Goal: Information Seeking & Learning: Compare options

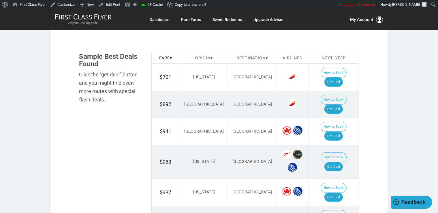
scroll to position [335, 0]
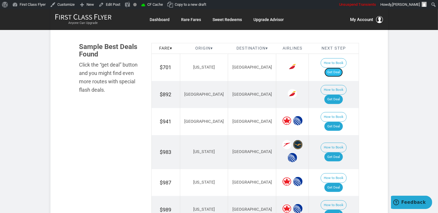
click at [335, 68] on link "Get Deal" at bounding box center [333, 72] width 18 height 9
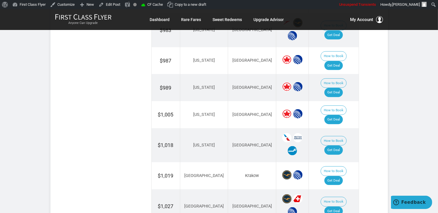
scroll to position [487, 0]
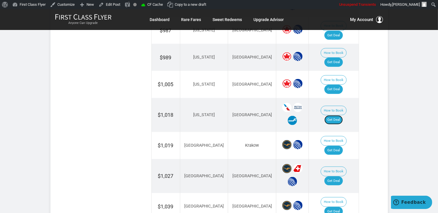
click at [336, 115] on link "Get Deal" at bounding box center [333, 119] width 18 height 9
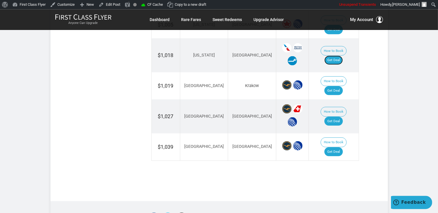
scroll to position [548, 0]
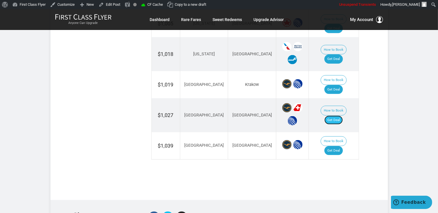
click at [343, 116] on link "Get Deal" at bounding box center [333, 120] width 18 height 9
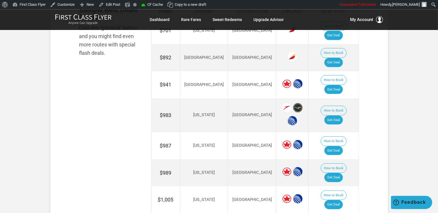
scroll to position [365, 0]
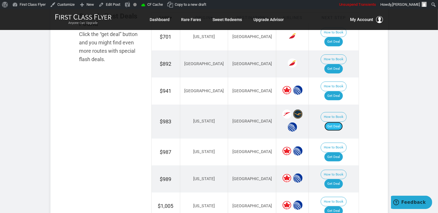
click at [333, 122] on link "Get Deal" at bounding box center [333, 126] width 18 height 9
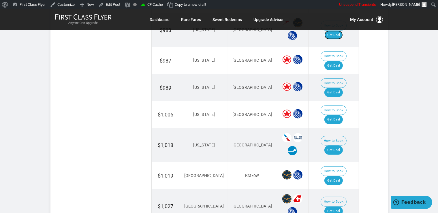
scroll to position [487, 0]
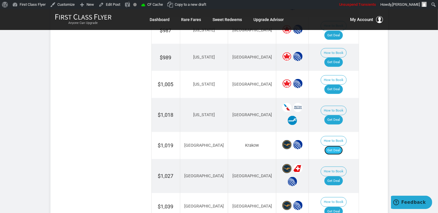
click at [335, 146] on link "Get Deal" at bounding box center [333, 150] width 18 height 9
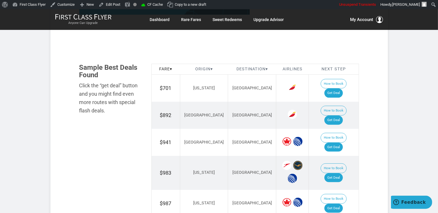
scroll to position [304, 0]
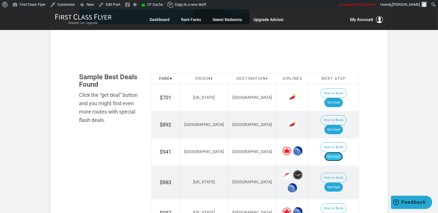
click at [336, 152] on link "Get Deal" at bounding box center [333, 156] width 18 height 9
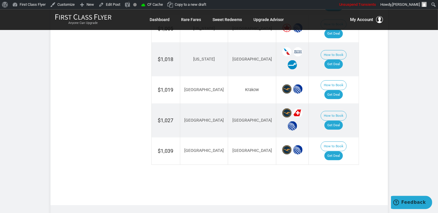
scroll to position [548, 0]
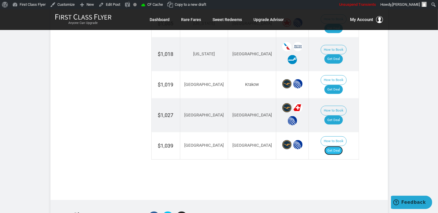
click at [339, 146] on link "Get Deal" at bounding box center [333, 150] width 18 height 9
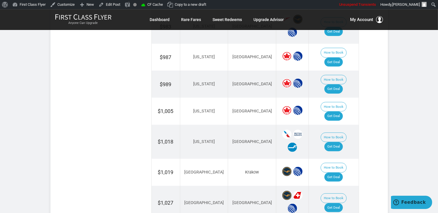
scroll to position [456, 0]
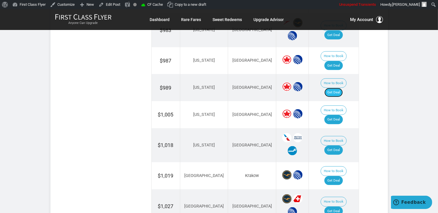
click at [341, 88] on link "Get Deal" at bounding box center [333, 92] width 18 height 9
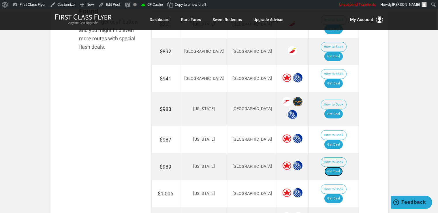
scroll to position [365, 0]
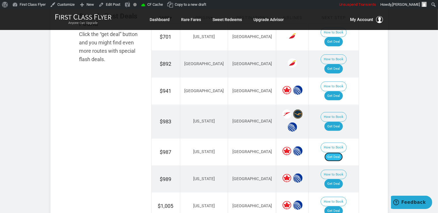
click at [340, 152] on link "Get Deal" at bounding box center [333, 156] width 18 height 9
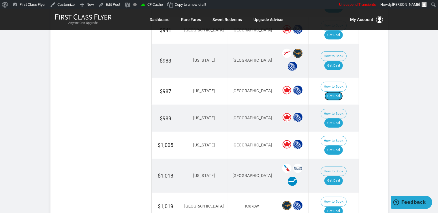
scroll to position [335, 0]
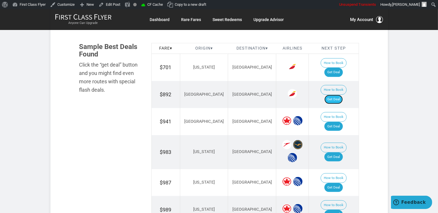
click at [334, 95] on link "Get Deal" at bounding box center [333, 99] width 18 height 9
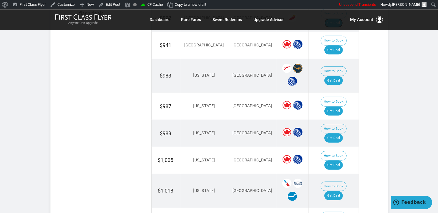
scroll to position [426, 0]
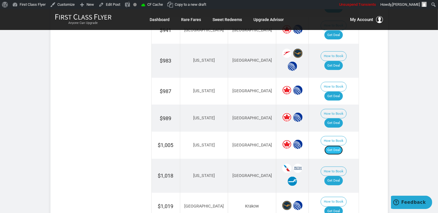
click at [341, 146] on link "Get Deal" at bounding box center [333, 150] width 18 height 9
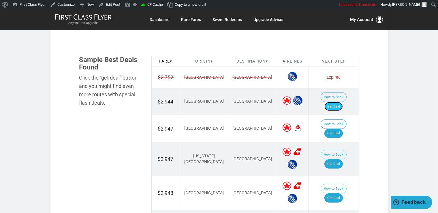
click at [335, 102] on link "Get Deal" at bounding box center [333, 106] width 18 height 9
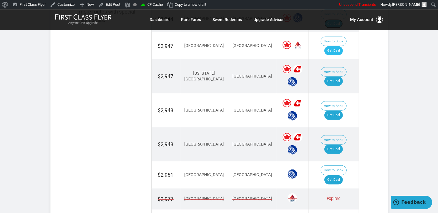
scroll to position [413, 0]
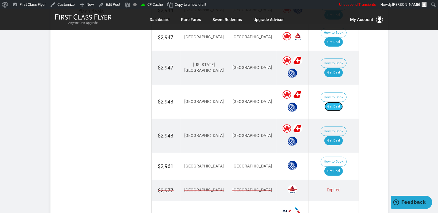
click at [341, 102] on link "Get Deal" at bounding box center [333, 106] width 18 height 9
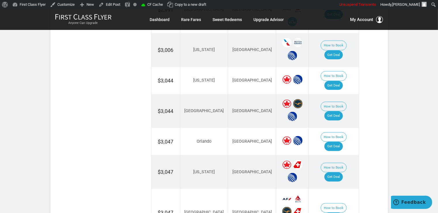
scroll to position [656, 0]
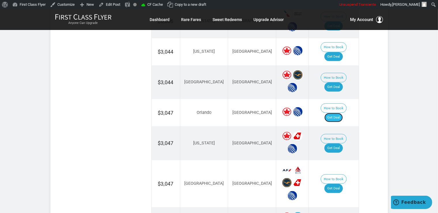
click at [343, 113] on link "Get Deal" at bounding box center [333, 117] width 18 height 9
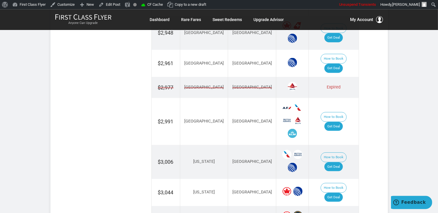
scroll to position [535, 0]
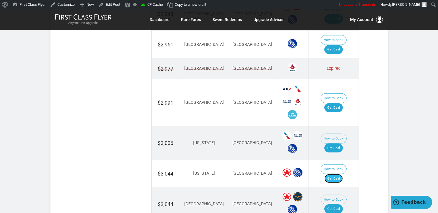
click at [334, 174] on link "Get Deal" at bounding box center [333, 178] width 18 height 9
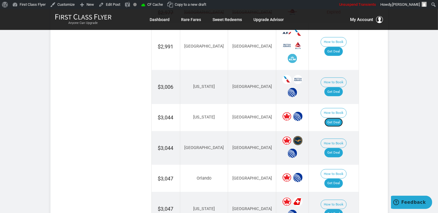
scroll to position [596, 0]
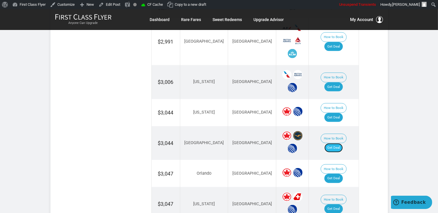
click at [338, 143] on link "Get Deal" at bounding box center [333, 147] width 18 height 9
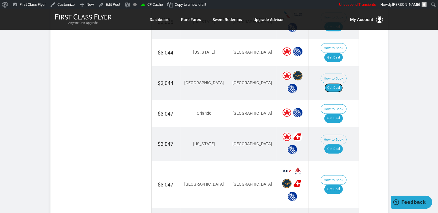
scroll to position [656, 0]
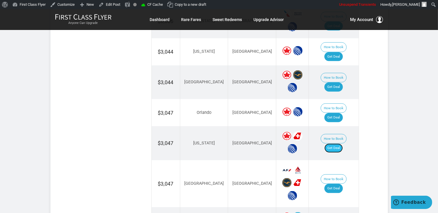
click at [336, 144] on link "Get Deal" at bounding box center [333, 148] width 18 height 9
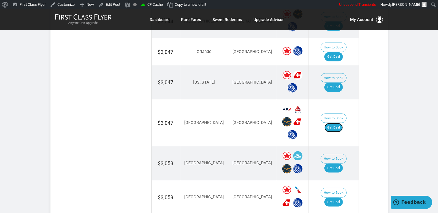
click at [342, 123] on link "Get Deal" at bounding box center [333, 127] width 18 height 9
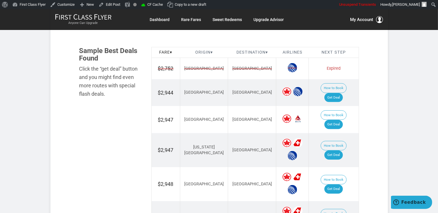
scroll to position [322, 0]
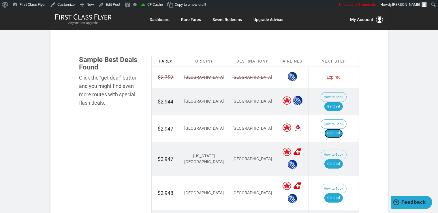
click at [343, 129] on link "Get Deal" at bounding box center [333, 133] width 18 height 9
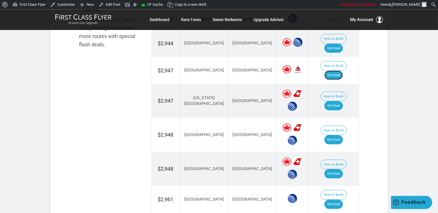
scroll to position [382, 0]
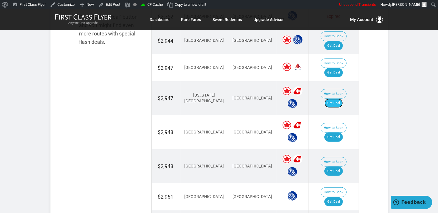
click at [343, 99] on link "Get Deal" at bounding box center [333, 103] width 18 height 9
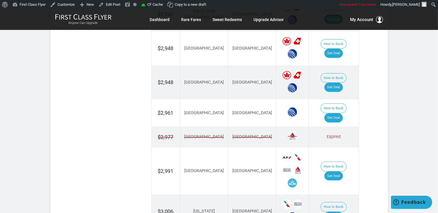
scroll to position [474, 0]
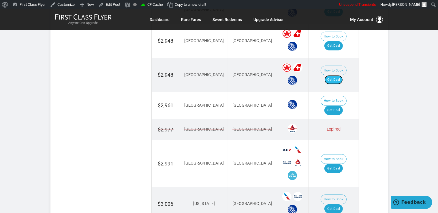
click at [337, 75] on link "Get Deal" at bounding box center [333, 79] width 18 height 9
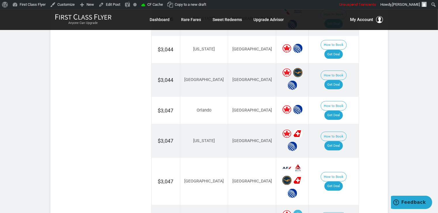
scroll to position [717, 0]
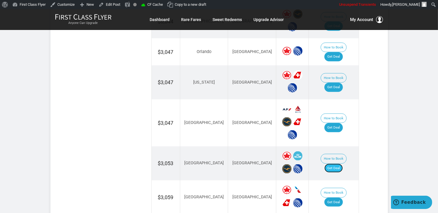
click at [339, 164] on link "Get Deal" at bounding box center [333, 168] width 18 height 9
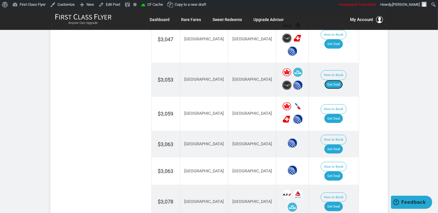
scroll to position [809, 0]
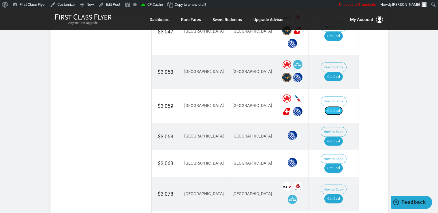
click at [339, 106] on link "Get Deal" at bounding box center [333, 110] width 18 height 9
click at [335, 164] on link "Get Deal" at bounding box center [333, 168] width 18 height 9
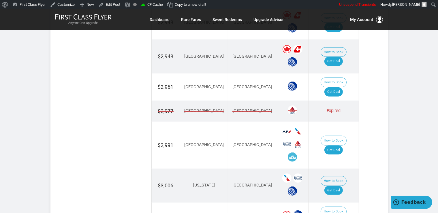
scroll to position [474, 0]
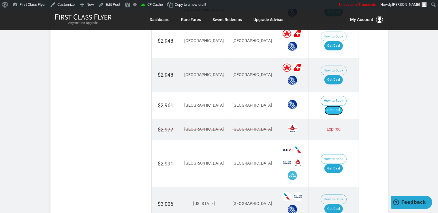
click at [336, 106] on link "Get Deal" at bounding box center [333, 110] width 18 height 9
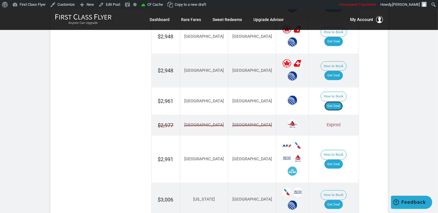
scroll to position [535, 0]
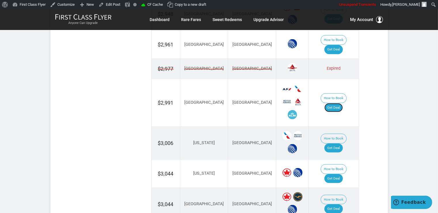
click at [336, 103] on link "Get Deal" at bounding box center [333, 107] width 18 height 9
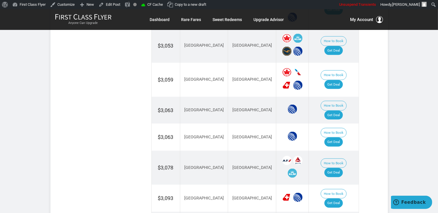
scroll to position [839, 0]
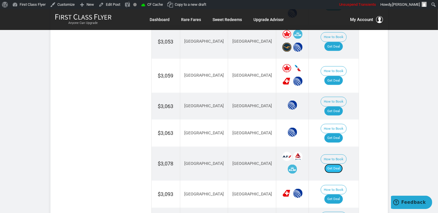
click at [339, 164] on link "Get Deal" at bounding box center [333, 168] width 18 height 9
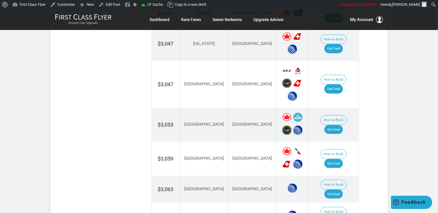
scroll to position [748, 0]
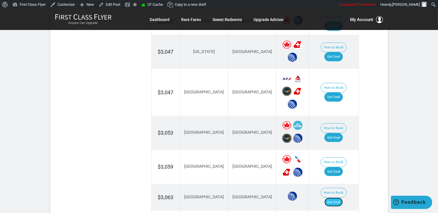
click at [336, 198] on link "Get Deal" at bounding box center [333, 202] width 18 height 9
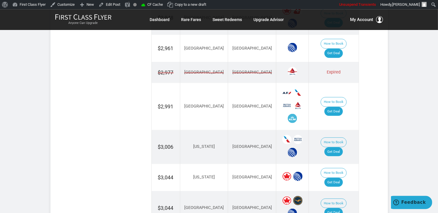
scroll to position [548, 0]
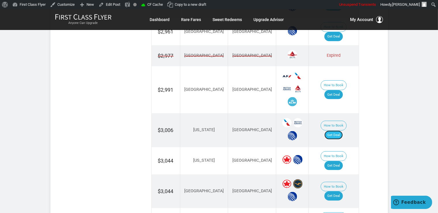
click at [343, 131] on link "Get Deal" at bounding box center [333, 135] width 18 height 9
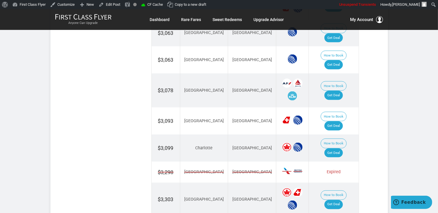
scroll to position [913, 0]
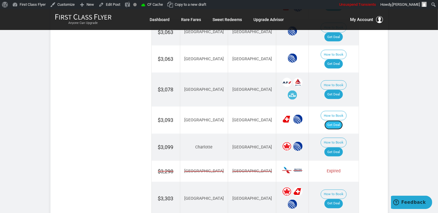
click at [342, 120] on link "Get Deal" at bounding box center [333, 124] width 18 height 9
click at [342, 148] on link "Get Deal" at bounding box center [333, 152] width 18 height 9
click at [343, 199] on link "Get Deal" at bounding box center [333, 203] width 18 height 9
click at [331, 199] on link "Get Deal" at bounding box center [333, 203] width 18 height 9
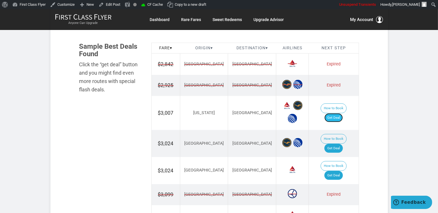
click at [338, 115] on link "Get Deal" at bounding box center [333, 117] width 18 height 9
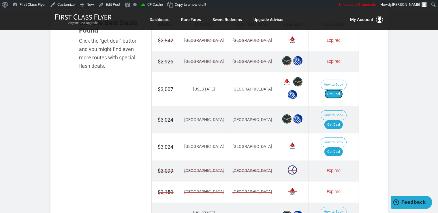
scroll to position [395, 0]
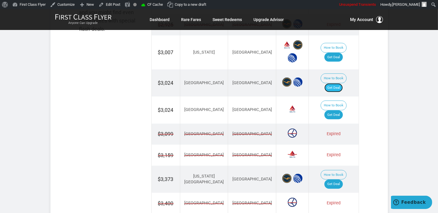
click at [339, 83] on link "Get Deal" at bounding box center [333, 87] width 18 height 9
click at [342, 110] on link "Get Deal" at bounding box center [333, 114] width 18 height 9
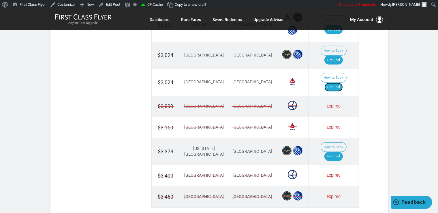
scroll to position [456, 0]
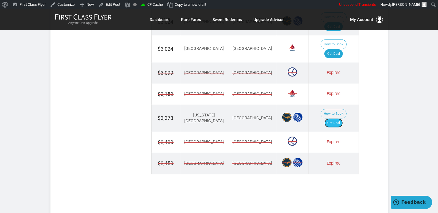
click at [337, 118] on link "Get Deal" at bounding box center [333, 122] width 18 height 9
click at [335, 118] on link "Get Deal" at bounding box center [333, 122] width 18 height 9
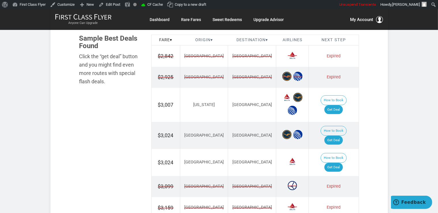
scroll to position [335, 0]
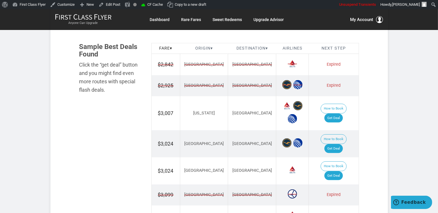
click at [373, 148] on section "Flash Deal Summary Sample Savings : Boston to Istanbul goes for $2,842 round-tr…" at bounding box center [218, 68] width 337 height 587
drag, startPoint x: 369, startPoint y: 134, endPoint x: 367, endPoint y: 101, distance: 33.2
click at [369, 134] on section "Flash Deal Summary Sample Savings : Boston to Istanbul goes for $2,842 round-tr…" at bounding box center [218, 68] width 337 height 587
click at [367, 100] on div "Flash Deal Summary Sample Savings : Boston to Istanbul goes for $2,842 round-tr…" at bounding box center [219, 77] width 300 height 569
click at [377, 115] on section "Flash Deal Summary Sample Savings : Boston to Istanbul goes for $2,842 round-tr…" at bounding box center [218, 68] width 337 height 587
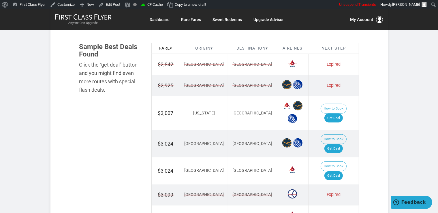
click at [370, 137] on section "Flash Deal Summary Sample Savings : Boston to Istanbul goes for $2,842 round-tr…" at bounding box center [218, 68] width 337 height 587
click at [369, 154] on section "Flash Deal Summary Sample Savings : Boston to Istanbul goes for $2,842 round-tr…" at bounding box center [218, 68] width 337 height 587
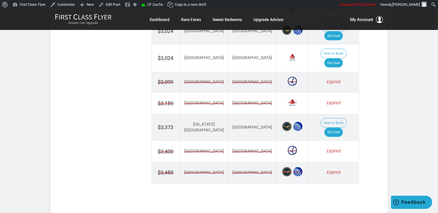
scroll to position [456, 0]
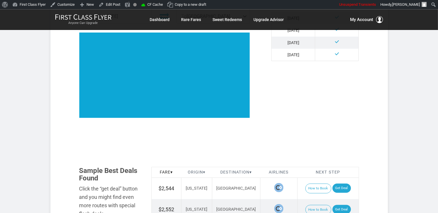
scroll to position [291, 0]
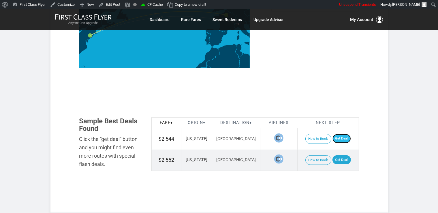
click at [341, 134] on link "Get Deal" at bounding box center [341, 138] width 18 height 9
click at [342, 155] on link "Get Deal" at bounding box center [341, 159] width 18 height 9
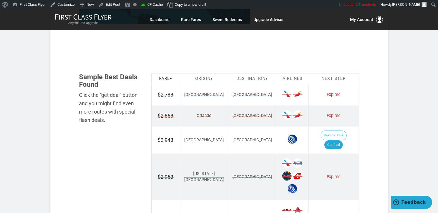
scroll to position [335, 0]
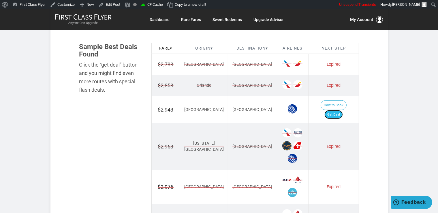
click at [335, 110] on link "Get Deal" at bounding box center [333, 114] width 18 height 9
click at [343, 110] on link "Get Deal" at bounding box center [333, 114] width 18 height 9
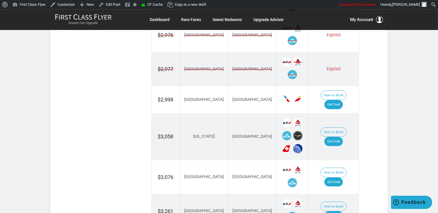
scroll to position [487, 0]
click at [339, 137] on link "Get Deal" at bounding box center [333, 141] width 18 height 9
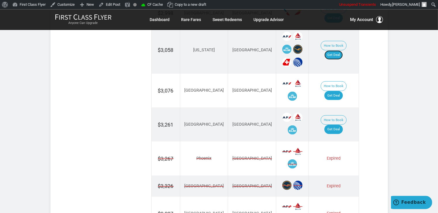
scroll to position [578, 0]
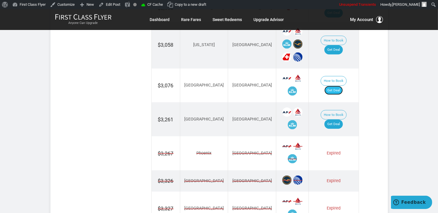
click at [340, 86] on link "Get Deal" at bounding box center [333, 90] width 18 height 9
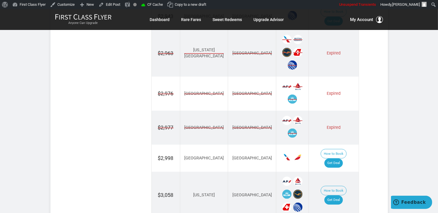
scroll to position [426, 0]
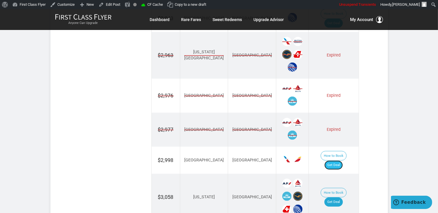
click at [341, 161] on link "Get Deal" at bounding box center [333, 165] width 18 height 9
click at [339, 161] on link "Get Deal" at bounding box center [333, 165] width 18 height 9
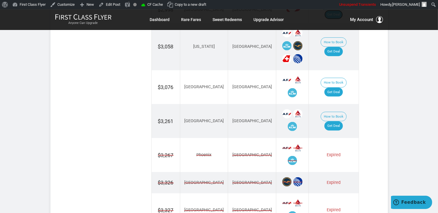
scroll to position [578, 0]
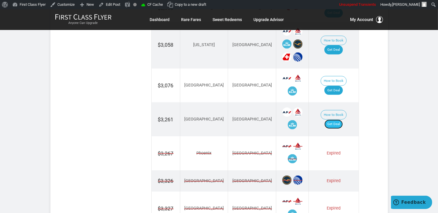
click at [343, 120] on link "Get Deal" at bounding box center [333, 124] width 18 height 9
click at [340, 120] on link "Get Deal" at bounding box center [333, 124] width 18 height 9
click at [341, 120] on link "Get Deal" at bounding box center [333, 124] width 18 height 9
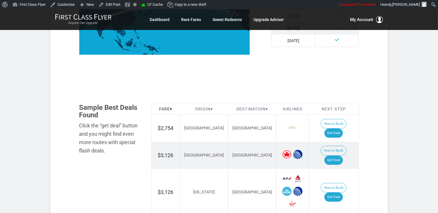
scroll to position [304, 0]
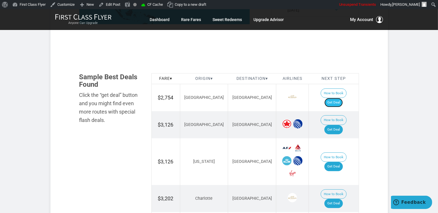
click at [343, 98] on link "Get Deal" at bounding box center [333, 102] width 18 height 9
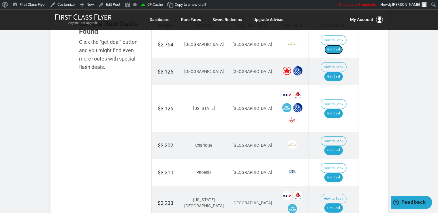
scroll to position [365, 0]
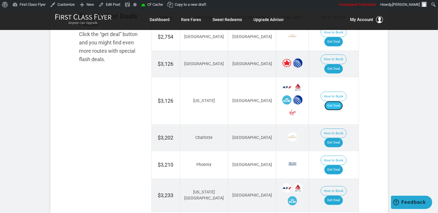
click at [339, 101] on link "Get Deal" at bounding box center [333, 105] width 18 height 9
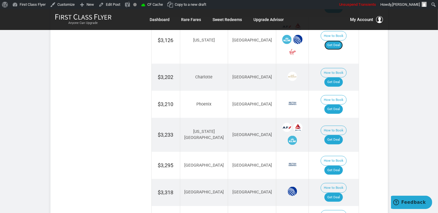
scroll to position [426, 0]
click at [337, 135] on link "Get Deal" at bounding box center [333, 139] width 18 height 9
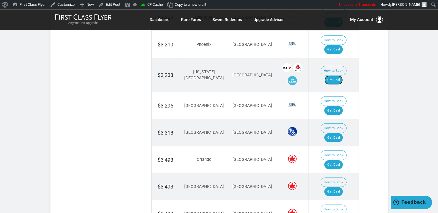
scroll to position [487, 0]
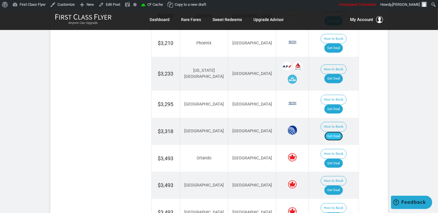
click at [339, 132] on link "Get Deal" at bounding box center [333, 136] width 18 height 9
click at [339, 105] on link "Get Deal" at bounding box center [333, 109] width 18 height 9
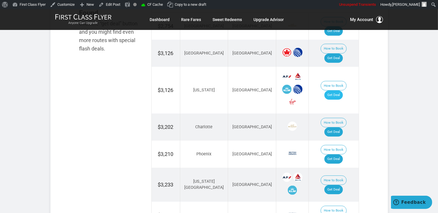
scroll to position [365, 0]
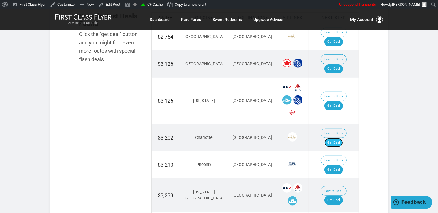
click at [336, 138] on link "Get Deal" at bounding box center [333, 142] width 18 height 9
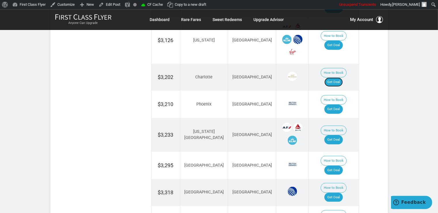
scroll to position [426, 0]
click at [341, 104] on link "Get Deal" at bounding box center [333, 108] width 18 height 9
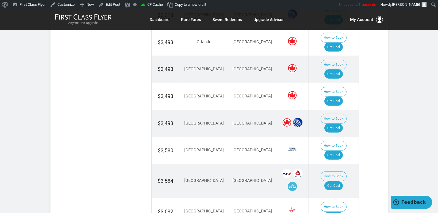
scroll to position [609, 0]
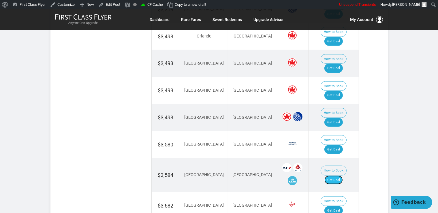
click at [342, 175] on link "Get Deal" at bounding box center [333, 179] width 18 height 9
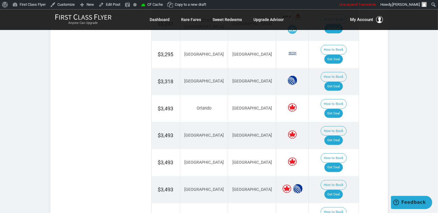
scroll to position [548, 0]
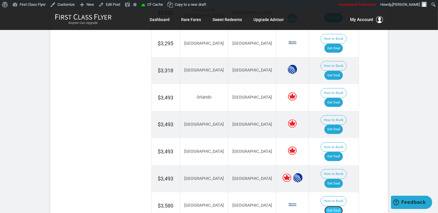
click at [341, 206] on link "Get Deal" at bounding box center [333, 210] width 18 height 9
click at [340, 152] on link "Get Deal" at bounding box center [333, 156] width 18 height 9
click at [339, 179] on link "Get Deal" at bounding box center [333, 183] width 18 height 9
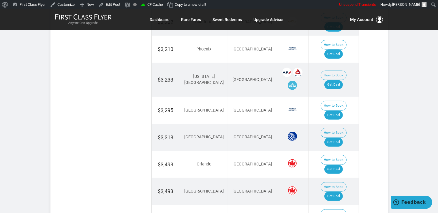
scroll to position [487, 0]
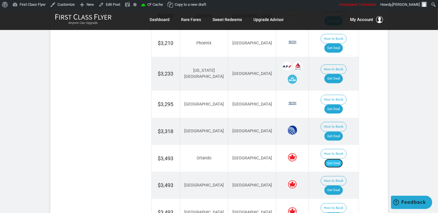
click at [337, 159] on link "Get Deal" at bounding box center [333, 163] width 18 height 9
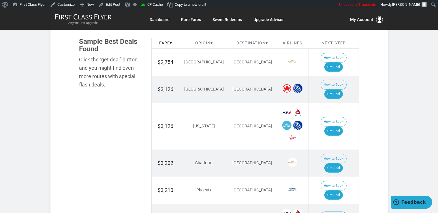
scroll to position [335, 0]
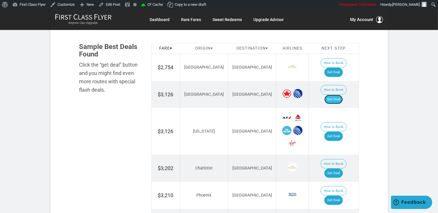
click at [340, 95] on link "Get Deal" at bounding box center [333, 99] width 18 height 9
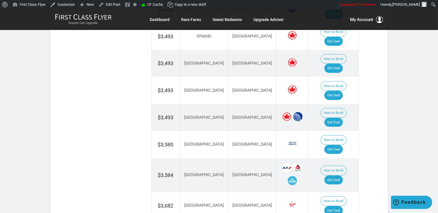
scroll to position [639, 0]
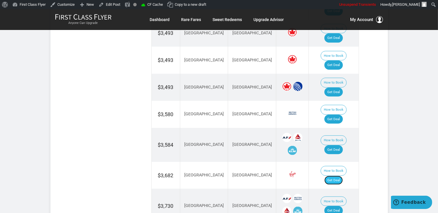
click at [339, 176] on link "Get Deal" at bounding box center [333, 180] width 18 height 9
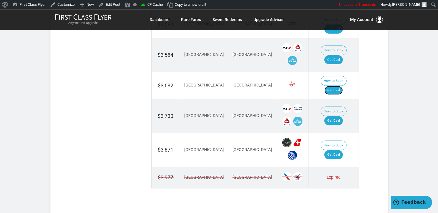
scroll to position [730, 0]
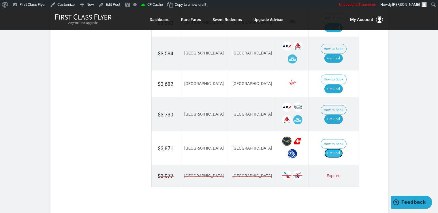
click at [331, 149] on link "Get Deal" at bounding box center [333, 153] width 18 height 9
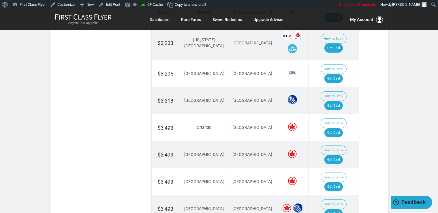
scroll to position [487, 0]
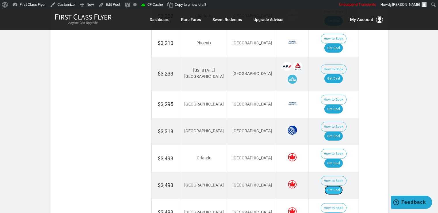
click at [341, 186] on link "Get Deal" at bounding box center [333, 190] width 18 height 9
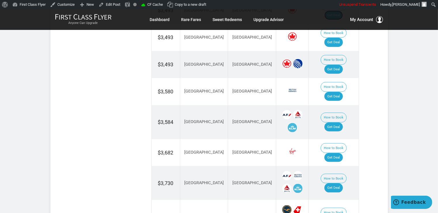
scroll to position [669, 0]
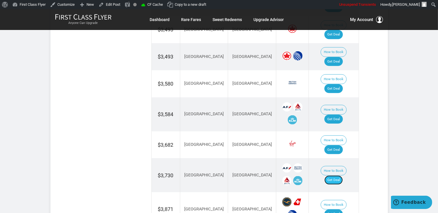
click at [343, 175] on link "Get Deal" at bounding box center [333, 179] width 18 height 9
click at [340, 210] on link "Get Deal" at bounding box center [333, 214] width 18 height 9
click at [339, 210] on link "Get Deal" at bounding box center [333, 214] width 18 height 9
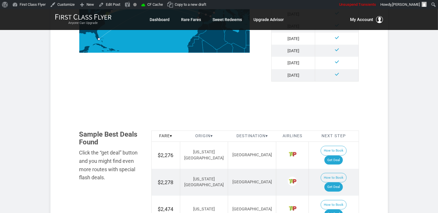
scroll to position [322, 0]
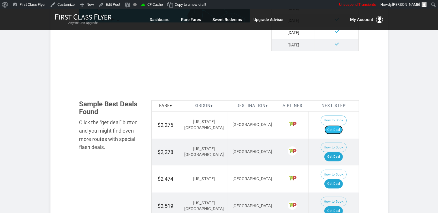
click at [341, 125] on link "Get Deal" at bounding box center [333, 129] width 18 height 9
click at [338, 152] on link "Get Deal" at bounding box center [333, 156] width 18 height 9
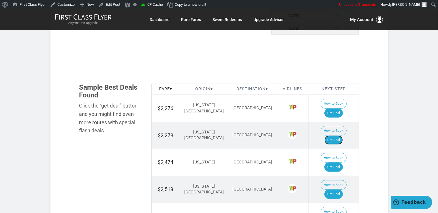
scroll to position [382, 0]
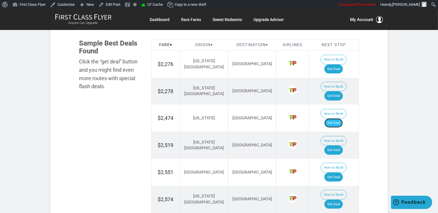
click at [343, 118] on link "Get Deal" at bounding box center [333, 122] width 18 height 9
click at [339, 146] on link "Get Deal" at bounding box center [333, 150] width 18 height 9
drag, startPoint x: 336, startPoint y: 131, endPoint x: 333, endPoint y: 123, distance: 8.9
click at [336, 173] on link "Get Deal" at bounding box center [333, 177] width 18 height 9
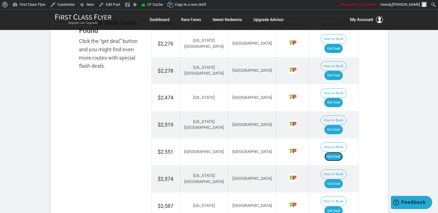
scroll to position [443, 0]
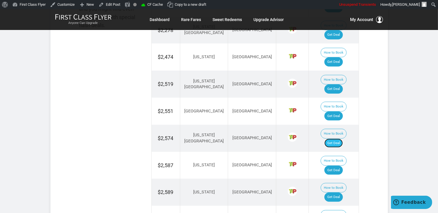
click at [338, 139] on link "Get Deal" at bounding box center [333, 143] width 18 height 9
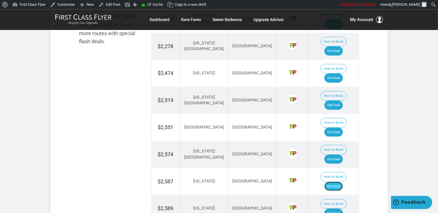
click at [339, 182] on link "Get Deal" at bounding box center [333, 186] width 18 height 9
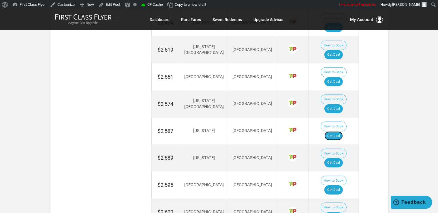
scroll to position [488, 0]
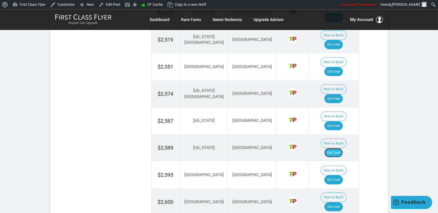
click at [343, 148] on link "Get Deal" at bounding box center [333, 152] width 18 height 9
click at [338, 175] on link "Get Deal" at bounding box center [333, 179] width 18 height 9
click at [343, 202] on link "Get Deal" at bounding box center [333, 206] width 18 height 9
drag, startPoint x: 338, startPoint y: 146, endPoint x: 345, endPoint y: 144, distance: 6.7
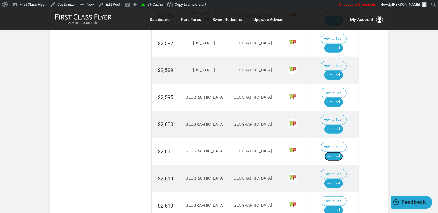
scroll to position [580, 0]
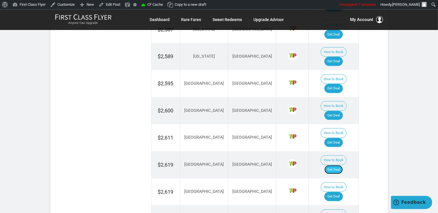
click at [343, 165] on link "Get Deal" at bounding box center [333, 169] width 18 height 9
click at [343, 192] on link "Get Deal" at bounding box center [333, 196] width 18 height 9
click at [342, 192] on link "Get Deal" at bounding box center [333, 196] width 18 height 9
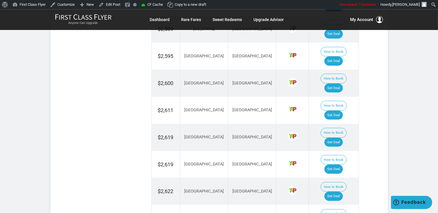
scroll to position [640, 0]
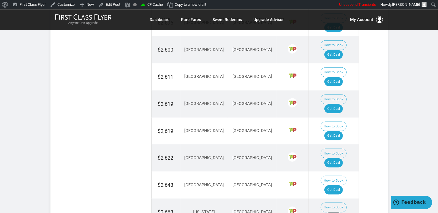
click at [340, 212] on link "Get Deal" at bounding box center [333, 216] width 18 height 9
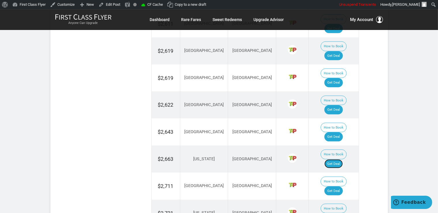
scroll to position [701, 0]
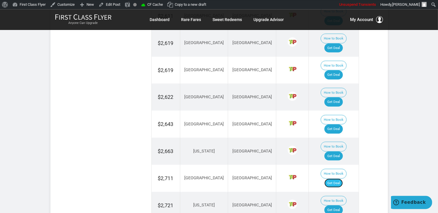
click at [341, 178] on link "Get Deal" at bounding box center [333, 182] width 18 height 9
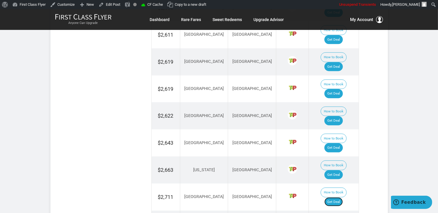
scroll to position [671, 0]
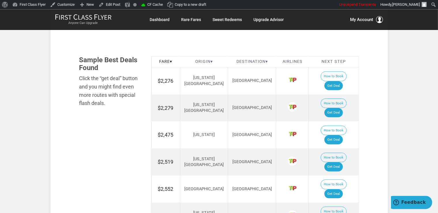
scroll to position [375, 0]
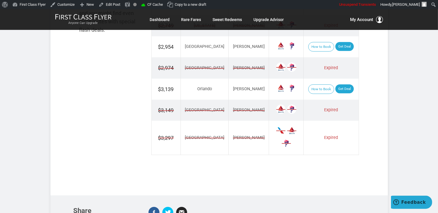
scroll to position [395, 0]
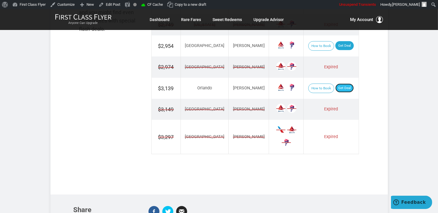
click at [339, 86] on link "Get Deal" at bounding box center [344, 88] width 18 height 9
click at [335, 46] on link "Get Deal" at bounding box center [344, 45] width 18 height 9
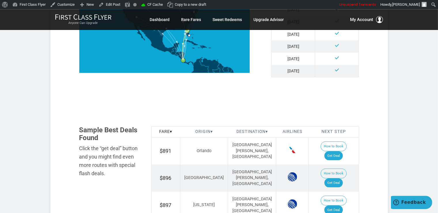
scroll to position [304, 0]
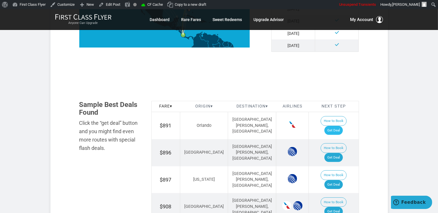
drag, startPoint x: 336, startPoint y: 105, endPoint x: 336, endPoint y: 99, distance: 5.2
click at [336, 112] on td "How to Book Get Deal" at bounding box center [334, 125] width 50 height 27
click at [336, 126] on link "Get Deal" at bounding box center [333, 130] width 18 height 9
click at [338, 180] on link "Get Deal" at bounding box center [333, 184] width 18 height 9
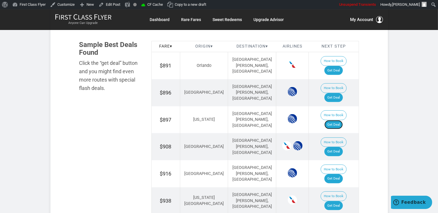
scroll to position [365, 0]
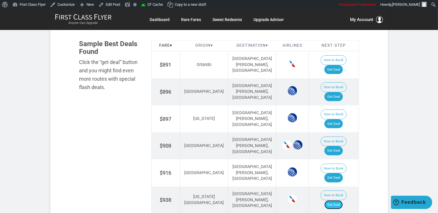
click at [341, 200] on link "Get Deal" at bounding box center [333, 204] width 18 height 9
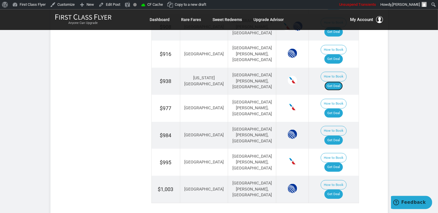
scroll to position [487, 0]
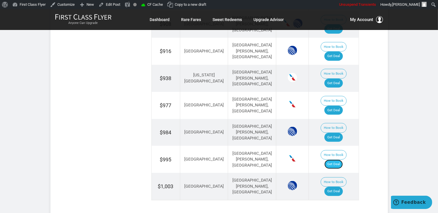
click at [339, 160] on link "Get Deal" at bounding box center [333, 164] width 18 height 9
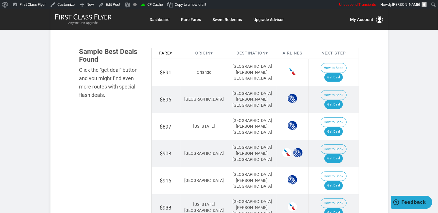
scroll to position [304, 0]
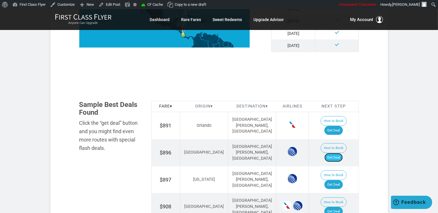
click at [337, 153] on link "Get Deal" at bounding box center [333, 157] width 18 height 9
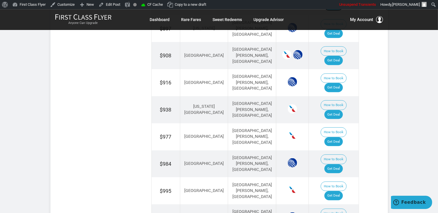
scroll to position [456, 0]
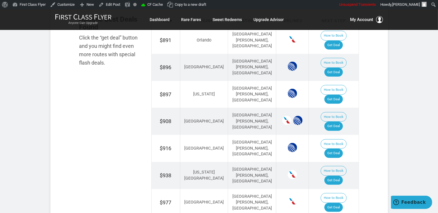
scroll to position [365, 0]
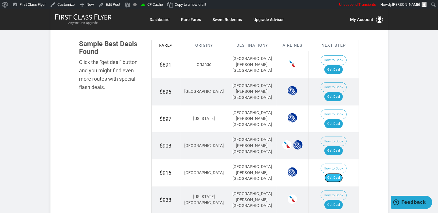
click at [336, 173] on link "Get Deal" at bounding box center [333, 177] width 18 height 9
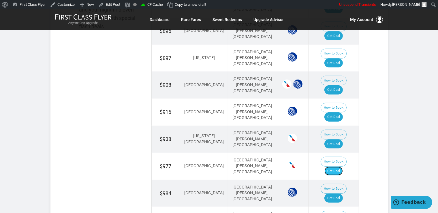
click at [342, 167] on link "Get Deal" at bounding box center [333, 171] width 18 height 9
click at [342, 194] on link "Get Deal" at bounding box center [333, 198] width 18 height 9
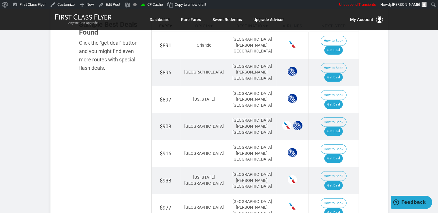
scroll to position [365, 0]
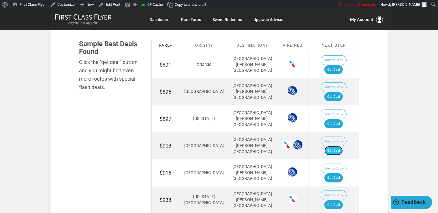
click at [335, 146] on link "Get Deal" at bounding box center [333, 150] width 18 height 9
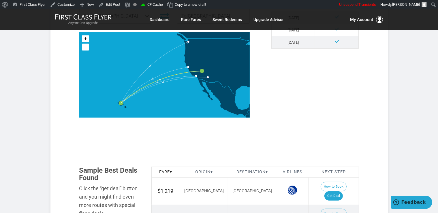
scroll to position [274, 0]
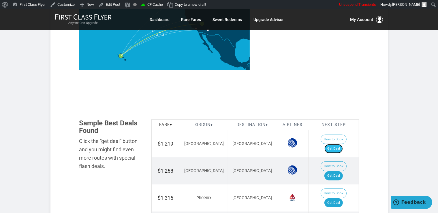
click at [343, 144] on link "Get Deal" at bounding box center [333, 148] width 18 height 9
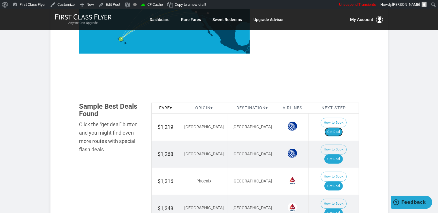
scroll to position [304, 0]
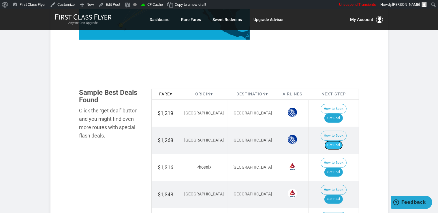
click at [343, 141] on link "Get Deal" at bounding box center [333, 145] width 18 height 9
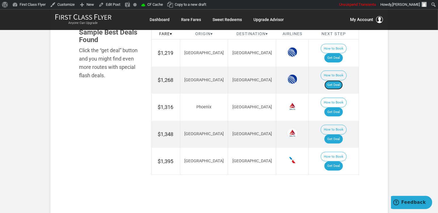
scroll to position [365, 0]
click at [337, 134] on link "Get Deal" at bounding box center [333, 138] width 18 height 9
drag, startPoint x: 345, startPoint y: 78, endPoint x: 349, endPoint y: 78, distance: 4.3
click at [343, 107] on link "Get Deal" at bounding box center [333, 111] width 18 height 9
click at [340, 161] on link "Get Deal" at bounding box center [333, 165] width 18 height 9
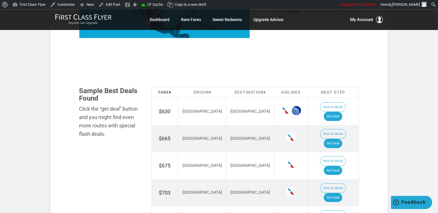
scroll to position [304, 0]
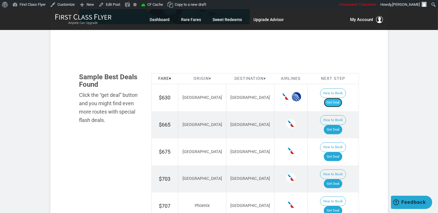
click at [341, 98] on link "Get Deal" at bounding box center [333, 102] width 18 height 9
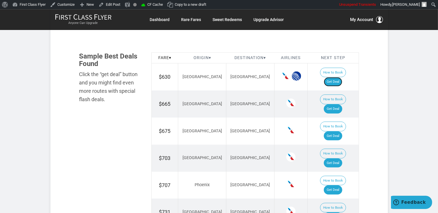
scroll to position [335, 0]
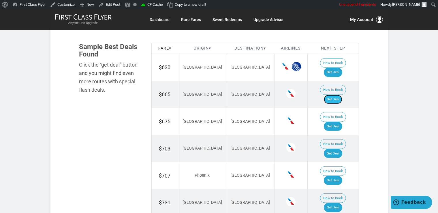
click at [338, 95] on link "Get Deal" at bounding box center [333, 99] width 18 height 9
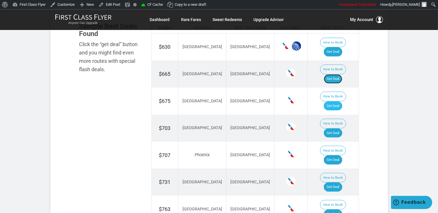
scroll to position [365, 0]
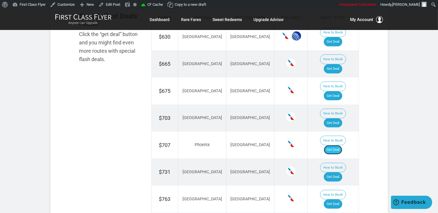
click at [336, 145] on link "Get Deal" at bounding box center [333, 149] width 18 height 9
click at [342, 118] on link "Get Deal" at bounding box center [333, 122] width 18 height 9
click at [336, 91] on link "Get Deal" at bounding box center [333, 95] width 18 height 9
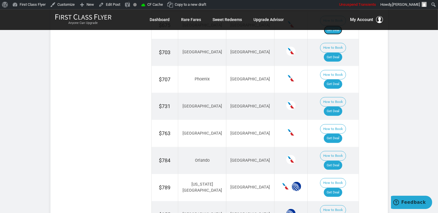
scroll to position [456, 0]
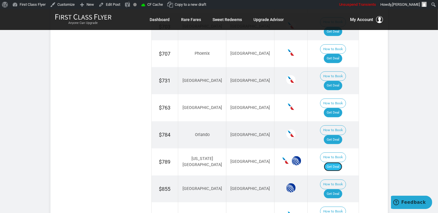
click at [334, 162] on link "Get Deal" at bounding box center [333, 166] width 18 height 9
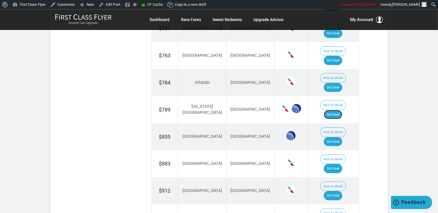
scroll to position [517, 0]
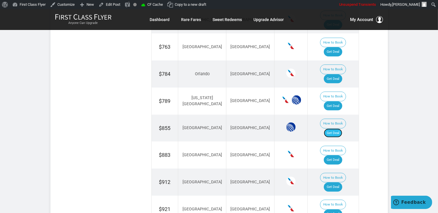
click at [337, 129] on link "Get Deal" at bounding box center [333, 133] width 18 height 9
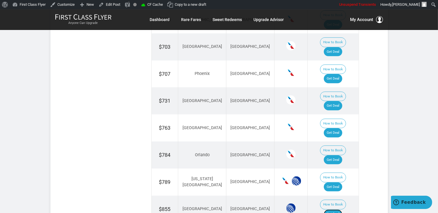
scroll to position [426, 0]
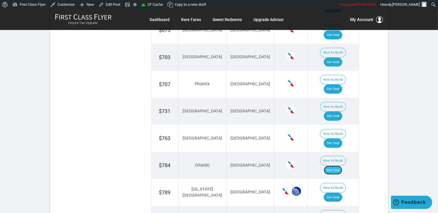
click at [340, 166] on link "Get Deal" at bounding box center [333, 170] width 18 height 9
click at [341, 139] on link "Get Deal" at bounding box center [333, 143] width 18 height 9
click at [342, 139] on link "Get Deal" at bounding box center [333, 143] width 18 height 9
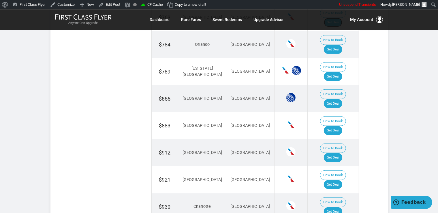
scroll to position [548, 0]
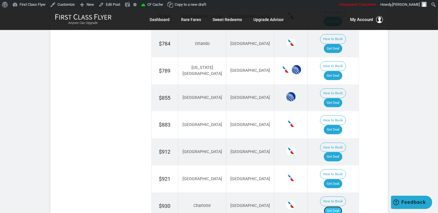
click at [339, 206] on link "Get Deal" at bounding box center [333, 210] width 18 height 9
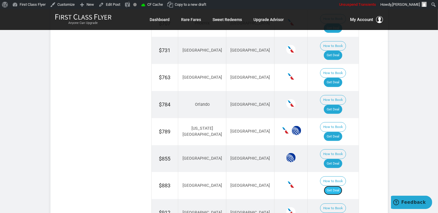
click at [342, 186] on link "Get Deal" at bounding box center [333, 190] width 18 height 9
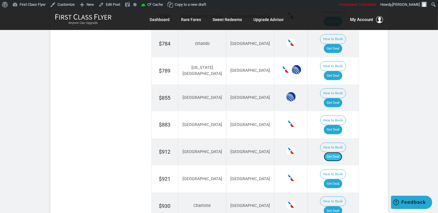
click at [340, 152] on link "Get Deal" at bounding box center [333, 156] width 18 height 9
click at [335, 179] on link "Get Deal" at bounding box center [333, 183] width 18 height 9
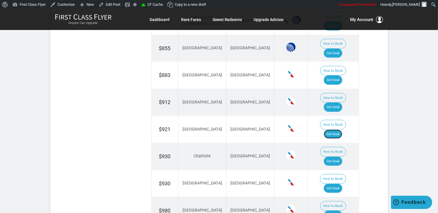
scroll to position [609, 0]
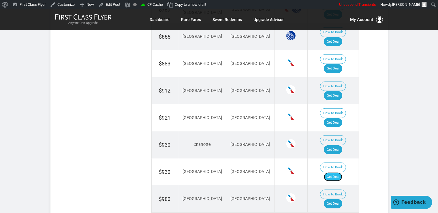
click at [342, 172] on link "Get Deal" at bounding box center [333, 176] width 18 height 9
click at [330, 199] on link "Get Deal" at bounding box center [333, 203] width 18 height 9
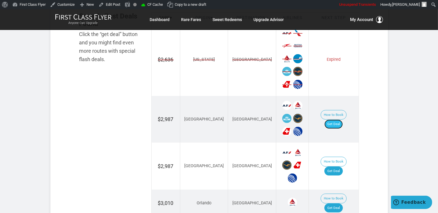
click at [339, 120] on link "Get Deal" at bounding box center [333, 124] width 18 height 9
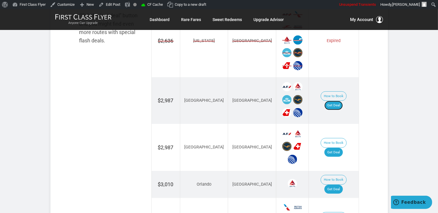
scroll to position [442, 0]
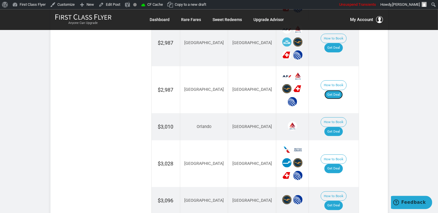
drag, startPoint x: 334, startPoint y: 89, endPoint x: 336, endPoint y: 91, distance: 3.3
click at [334, 90] on link "Get Deal" at bounding box center [333, 94] width 18 height 9
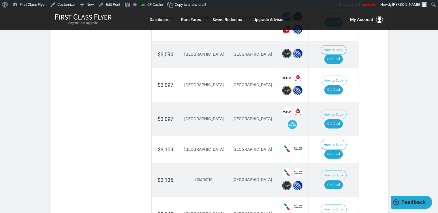
scroll to position [594, 0]
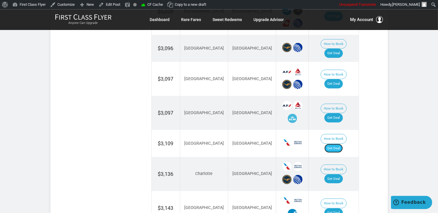
click at [333, 144] on link "Get Deal" at bounding box center [333, 148] width 18 height 9
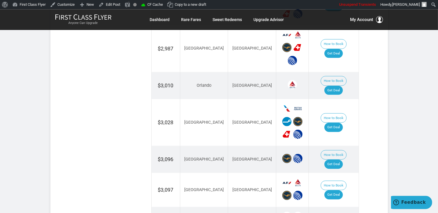
scroll to position [472, 0]
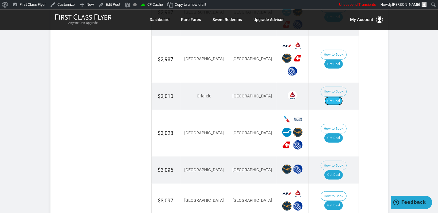
click at [340, 96] on link "Get Deal" at bounding box center [333, 100] width 18 height 9
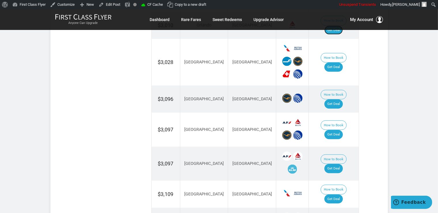
scroll to position [564, 0]
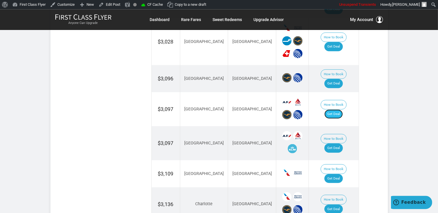
click at [340, 109] on link "Get Deal" at bounding box center [333, 113] width 18 height 9
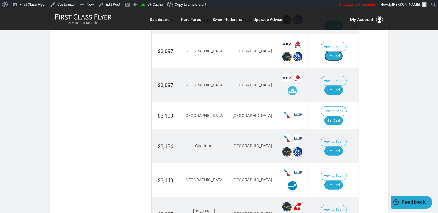
scroll to position [624, 0]
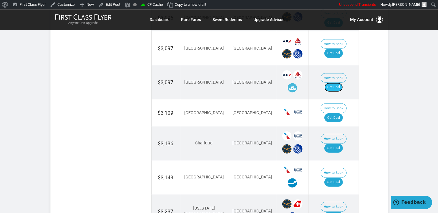
click at [337, 82] on link "Get Deal" at bounding box center [333, 86] width 18 height 9
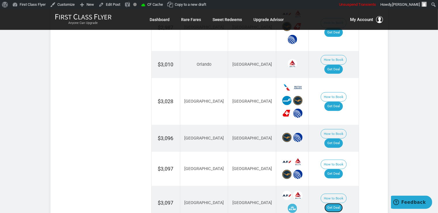
scroll to position [503, 0]
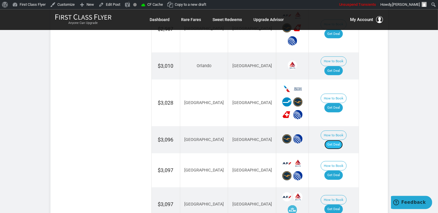
click at [337, 140] on link "Get Deal" at bounding box center [333, 144] width 18 height 9
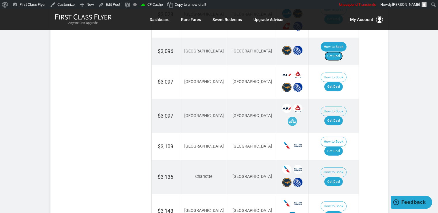
scroll to position [624, 0]
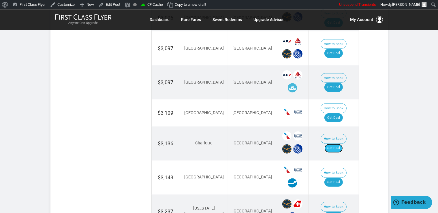
click at [339, 144] on link "Get Deal" at bounding box center [333, 148] width 18 height 9
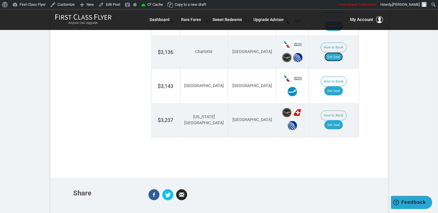
scroll to position [685, 0]
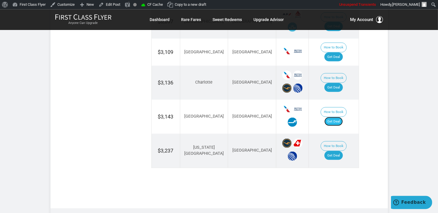
click at [341, 117] on link "Get Deal" at bounding box center [333, 121] width 18 height 9
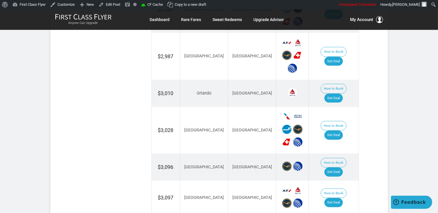
scroll to position [472, 0]
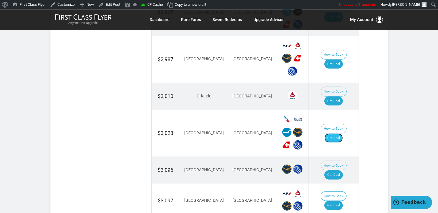
click at [341, 133] on link "Get Deal" at bounding box center [333, 137] width 18 height 9
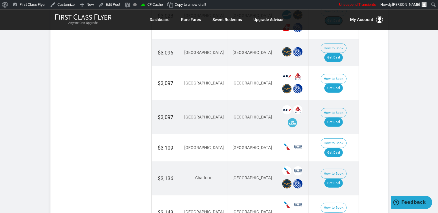
scroll to position [655, 0]
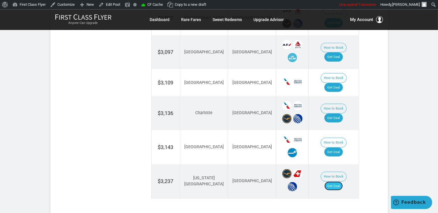
click at [340, 181] on link "Get Deal" at bounding box center [333, 185] width 18 height 9
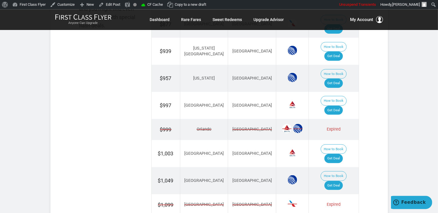
scroll to position [426, 0]
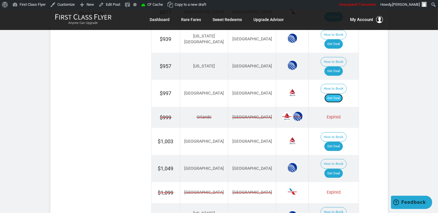
click at [340, 94] on link "Get Deal" at bounding box center [333, 98] width 18 height 9
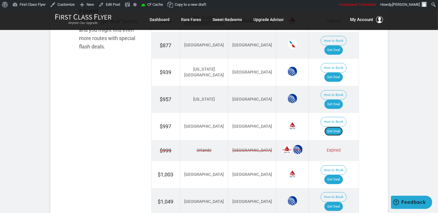
scroll to position [395, 0]
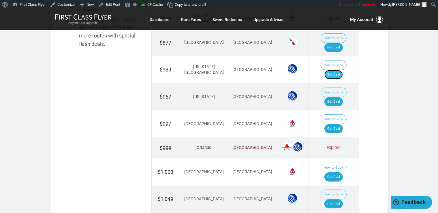
click at [338, 70] on link "Get Deal" at bounding box center [333, 74] width 18 height 9
click at [336, 97] on link "Get Deal" at bounding box center [333, 101] width 18 height 9
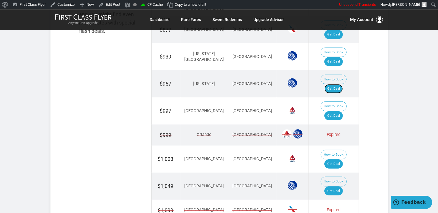
scroll to position [426, 0]
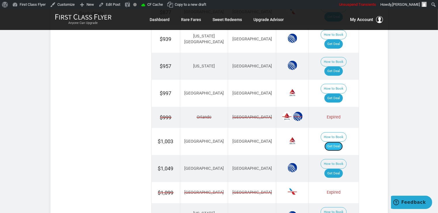
click at [341, 142] on link "Get Deal" at bounding box center [333, 146] width 18 height 9
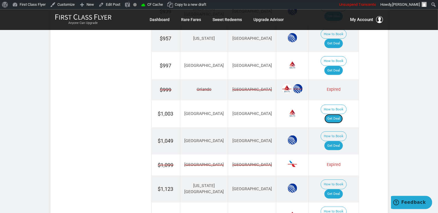
scroll to position [456, 0]
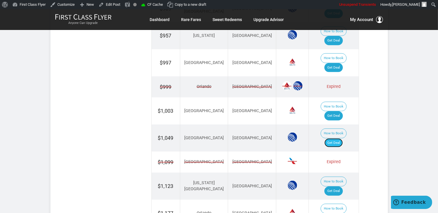
click at [333, 138] on link "Get Deal" at bounding box center [333, 142] width 18 height 9
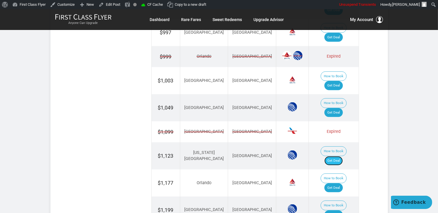
click at [341, 156] on link "Get Deal" at bounding box center [333, 160] width 18 height 9
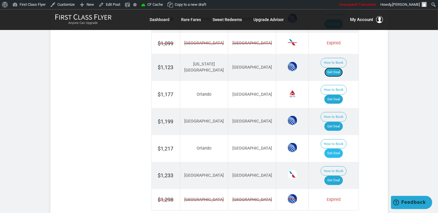
scroll to position [578, 0]
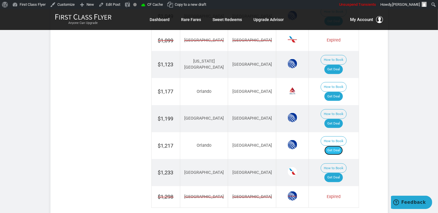
click at [337, 146] on link "Get Deal" at bounding box center [333, 150] width 18 height 9
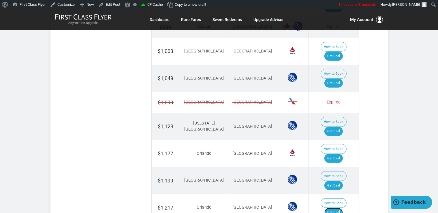
scroll to position [517, 0]
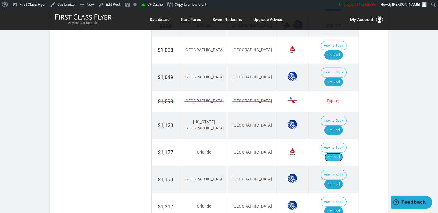
click at [339, 153] on link "Get Deal" at bounding box center [333, 157] width 18 height 9
click at [334, 180] on link "Get Deal" at bounding box center [333, 184] width 18 height 9
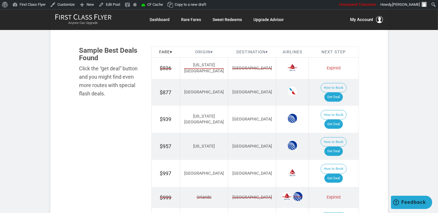
scroll to position [335, 0]
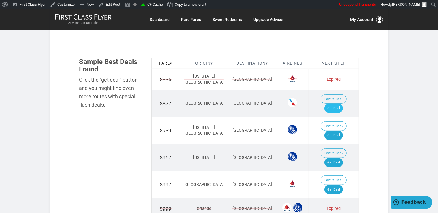
click at [337, 96] on td "How to Book Get Deal" at bounding box center [334, 103] width 50 height 27
click at [342, 104] on link "Get Deal" at bounding box center [333, 108] width 18 height 9
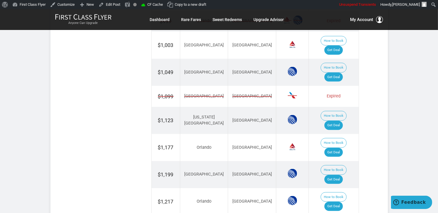
scroll to position [548, 0]
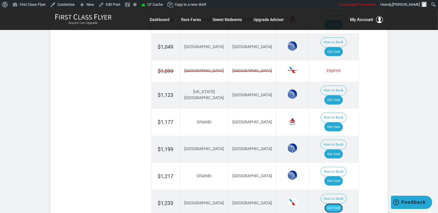
click at [341, 203] on link "Get Deal" at bounding box center [333, 207] width 18 height 9
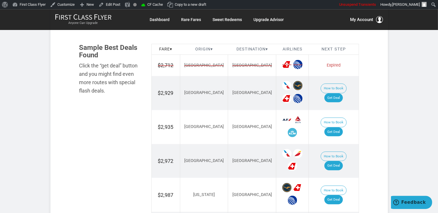
scroll to position [335, 0]
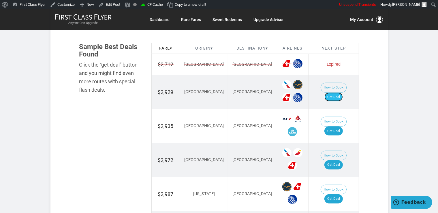
click at [339, 93] on link "Get Deal" at bounding box center [333, 97] width 18 height 9
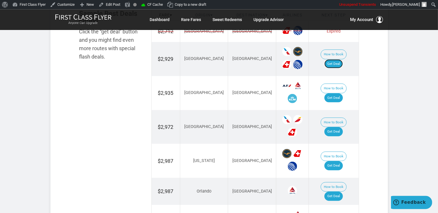
scroll to position [395, 0]
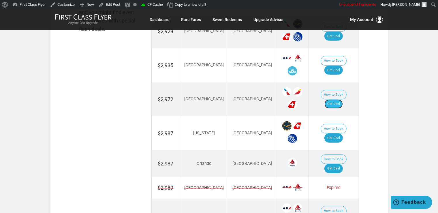
click at [338, 99] on link "Get Deal" at bounding box center [333, 103] width 18 height 9
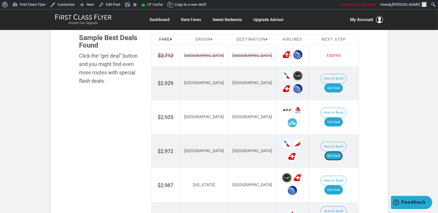
scroll to position [335, 0]
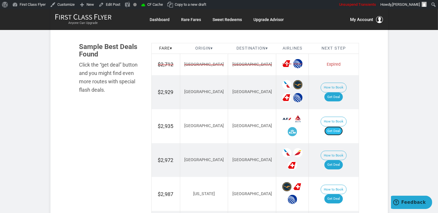
click at [339, 127] on link "Get Deal" at bounding box center [333, 131] width 18 height 9
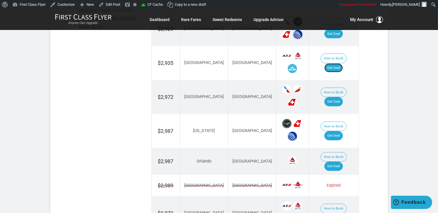
scroll to position [414, 0]
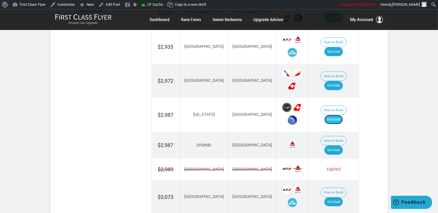
click at [334, 115] on link "Get Deal" at bounding box center [333, 119] width 18 height 9
click at [342, 146] on link "Get Deal" at bounding box center [333, 150] width 18 height 9
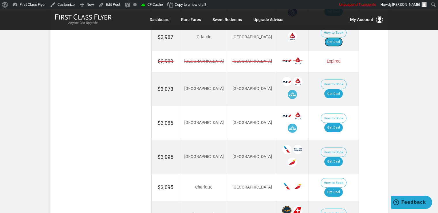
scroll to position [536, 0]
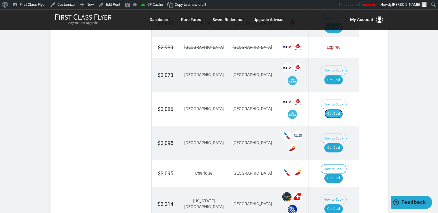
click at [341, 109] on link "Get Deal" at bounding box center [333, 113] width 18 height 9
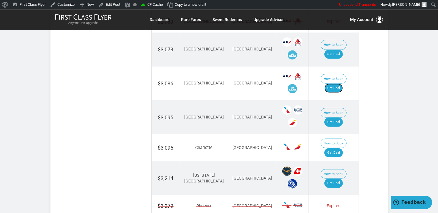
scroll to position [597, 0]
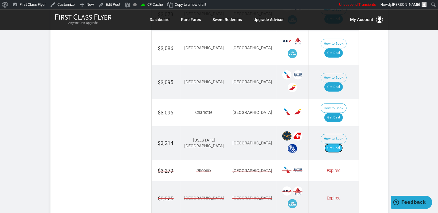
click at [342, 144] on link "Get Deal" at bounding box center [333, 148] width 18 height 9
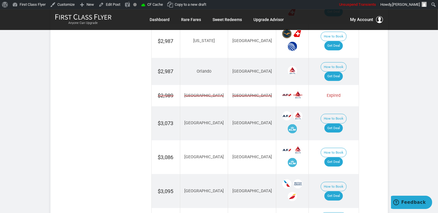
scroll to position [475, 0]
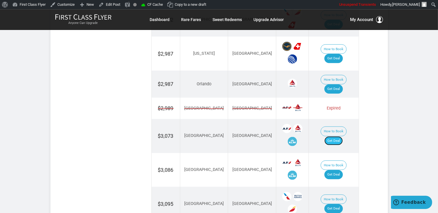
click at [337, 136] on link "Get Deal" at bounding box center [333, 140] width 18 height 9
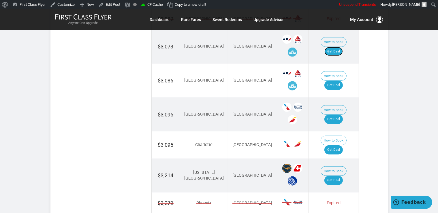
scroll to position [566, 0]
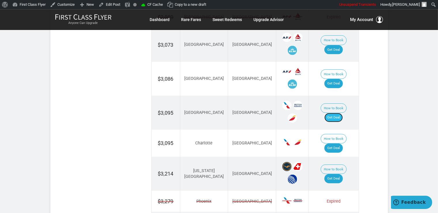
click at [338, 113] on link "Get Deal" at bounding box center [333, 117] width 18 height 9
click at [337, 113] on link "Get Deal" at bounding box center [333, 117] width 18 height 9
click at [336, 144] on link "Get Deal" at bounding box center [333, 148] width 18 height 9
click at [343, 144] on link "Get Deal" at bounding box center [333, 148] width 18 height 9
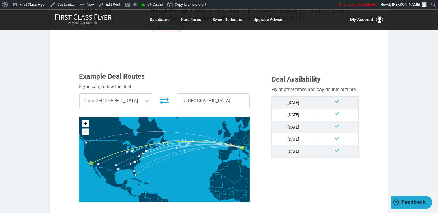
scroll to position [0, 0]
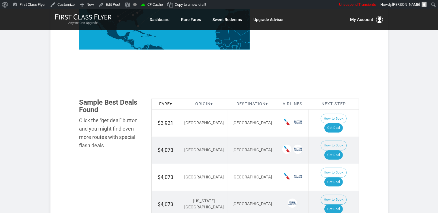
scroll to position [304, 0]
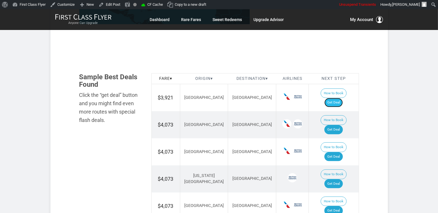
click at [343, 98] on link "Get Deal" at bounding box center [333, 102] width 18 height 9
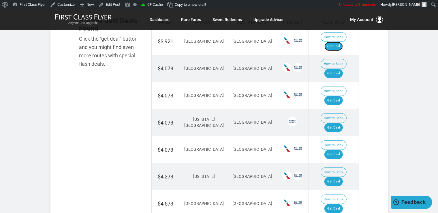
scroll to position [365, 0]
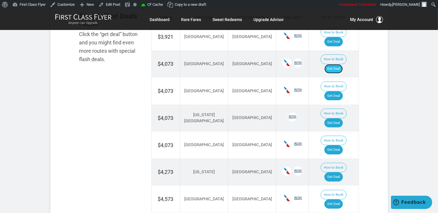
click at [338, 64] on link "Get Deal" at bounding box center [333, 68] width 18 height 9
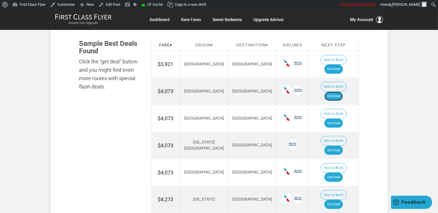
scroll to position [335, 0]
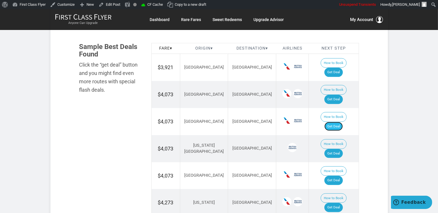
click at [339, 122] on link "Get Deal" at bounding box center [333, 126] width 18 height 9
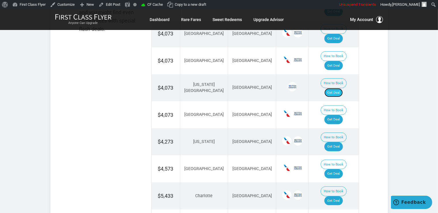
click at [341, 88] on link "Get Deal" at bounding box center [333, 92] width 18 height 9
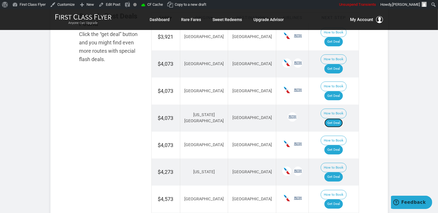
scroll to position [335, 0]
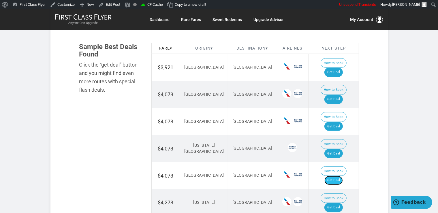
click at [341, 176] on link "Get Deal" at bounding box center [333, 180] width 18 height 9
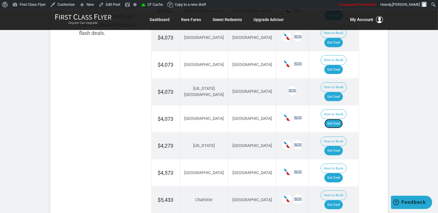
scroll to position [426, 0]
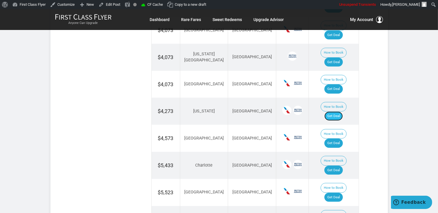
click at [341, 112] on link "Get Deal" at bounding box center [333, 116] width 18 height 9
click at [339, 139] on link "Get Deal" at bounding box center [333, 143] width 18 height 9
click at [337, 166] on link "Get Deal" at bounding box center [333, 170] width 18 height 9
click at [341, 193] on link "Get Deal" at bounding box center [333, 197] width 18 height 9
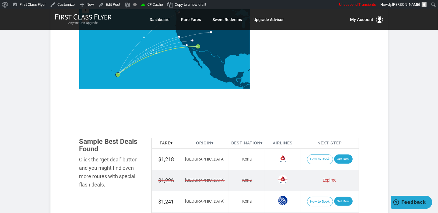
scroll to position [304, 0]
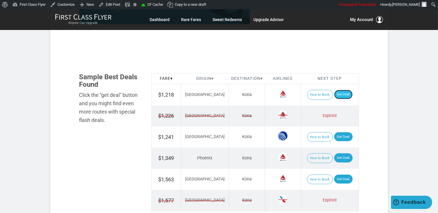
click at [340, 92] on link "Get Deal" at bounding box center [343, 94] width 18 height 9
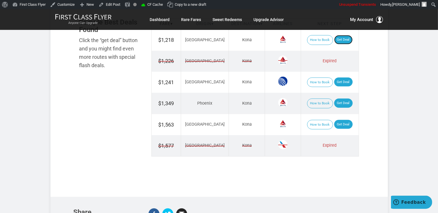
scroll to position [365, 0]
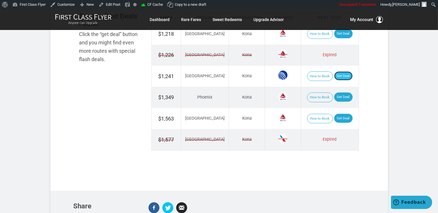
click at [339, 77] on link "Get Deal" at bounding box center [343, 75] width 18 height 9
click at [344, 96] on link "Get Deal" at bounding box center [343, 97] width 18 height 9
click at [342, 115] on link "Get Deal" at bounding box center [343, 118] width 18 height 9
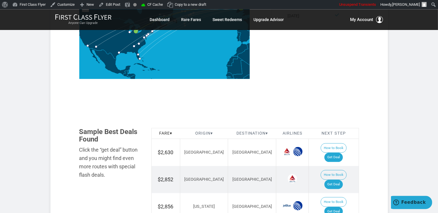
scroll to position [304, 0]
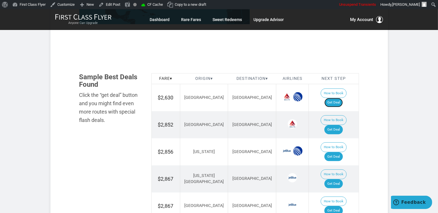
click at [340, 98] on link "Get Deal" at bounding box center [333, 102] width 18 height 9
click at [343, 125] on link "Get Deal" at bounding box center [333, 129] width 18 height 9
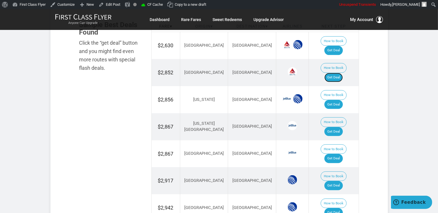
scroll to position [365, 0]
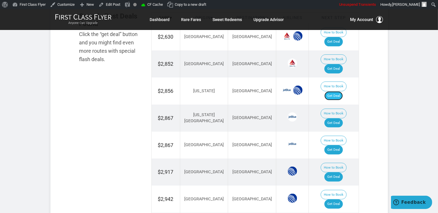
click at [339, 91] on link "Get Deal" at bounding box center [333, 95] width 18 height 9
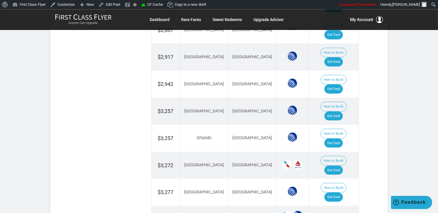
scroll to position [487, 0]
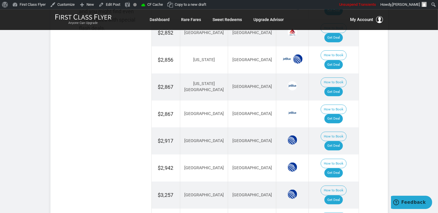
scroll to position [395, 0]
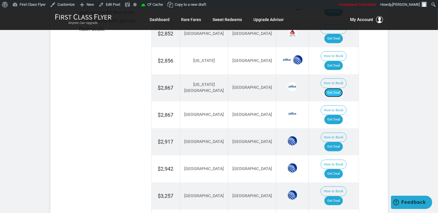
click at [341, 88] on link "Get Deal" at bounding box center [333, 92] width 18 height 9
click at [335, 88] on link "Get Deal" at bounding box center [333, 92] width 18 height 9
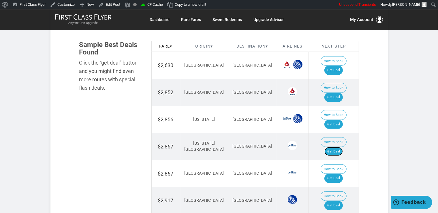
scroll to position [335, 0]
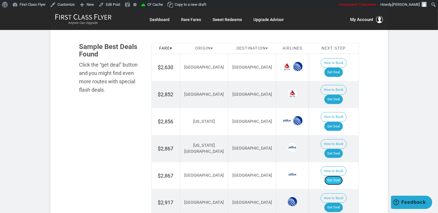
click at [341, 176] on link "Get Deal" at bounding box center [333, 180] width 18 height 9
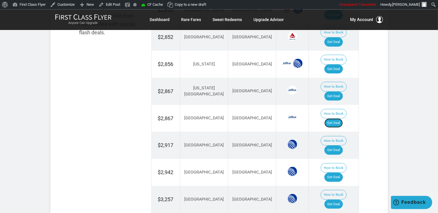
scroll to position [395, 0]
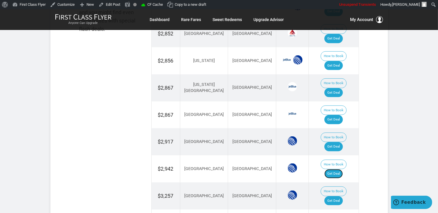
click at [339, 169] on link "Get Deal" at bounding box center [333, 173] width 18 height 9
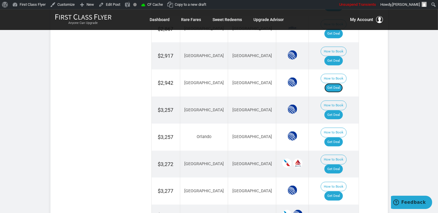
scroll to position [487, 0]
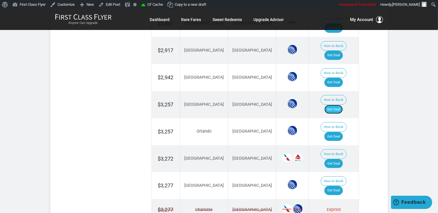
click at [333, 105] on link "Get Deal" at bounding box center [333, 109] width 18 height 9
click at [341, 132] on link "Get Deal" at bounding box center [333, 136] width 18 height 9
drag, startPoint x: 332, startPoint y: 99, endPoint x: 339, endPoint y: 104, distance: 8.9
click at [333, 159] on link "Get Deal" at bounding box center [333, 163] width 18 height 9
click at [343, 186] on link "Get Deal" at bounding box center [333, 190] width 18 height 9
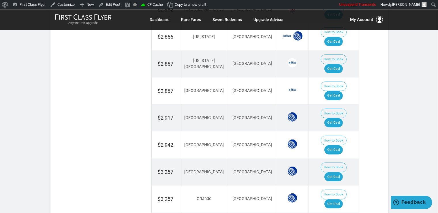
scroll to position [395, 0]
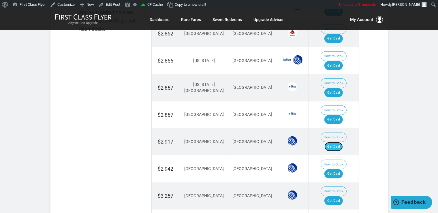
click at [341, 142] on link "Get Deal" at bounding box center [333, 146] width 18 height 9
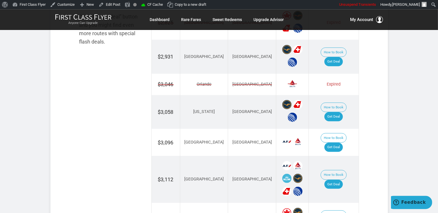
scroll to position [395, 0]
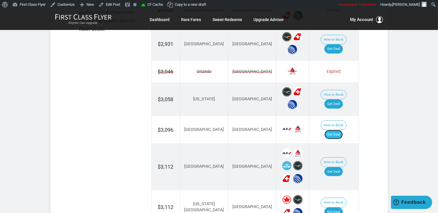
click at [335, 130] on link "Get Deal" at bounding box center [333, 134] width 18 height 9
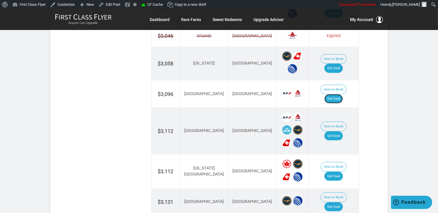
scroll to position [487, 0]
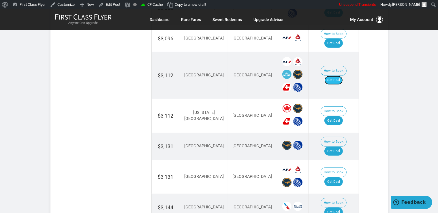
click at [336, 76] on link "Get Deal" at bounding box center [333, 80] width 18 height 9
click at [341, 116] on link "Get Deal" at bounding box center [333, 120] width 18 height 9
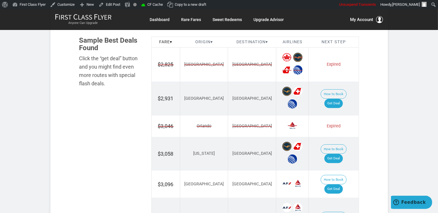
scroll to position [335, 0]
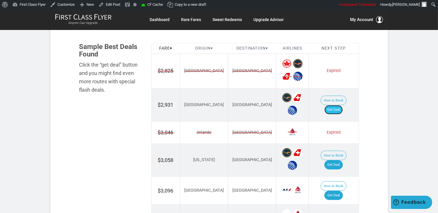
click at [343, 105] on link "Get Deal" at bounding box center [333, 109] width 18 height 9
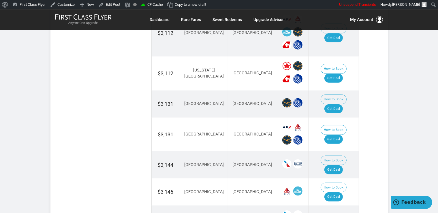
scroll to position [548, 0]
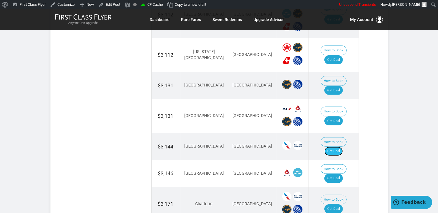
click at [338, 147] on link "Get Deal" at bounding box center [333, 151] width 18 height 9
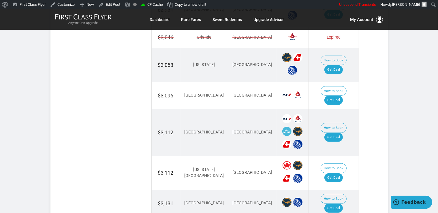
scroll to position [426, 0]
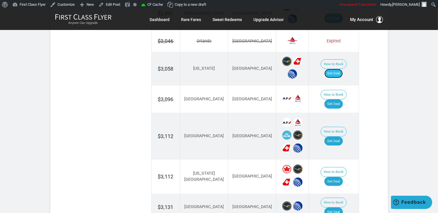
click at [342, 69] on link "Get Deal" at bounding box center [333, 73] width 18 height 9
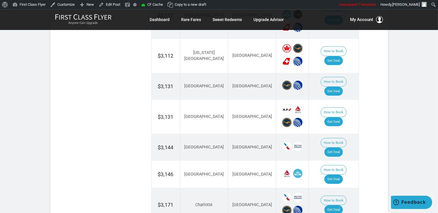
scroll to position [548, 0]
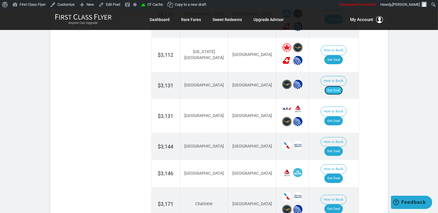
click at [337, 86] on link "Get Deal" at bounding box center [333, 90] width 18 height 9
click at [339, 116] on link "Get Deal" at bounding box center [333, 120] width 18 height 9
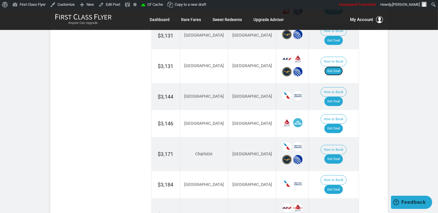
scroll to position [609, 0]
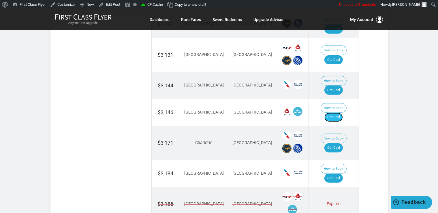
click at [341, 113] on link "Get Deal" at bounding box center [333, 117] width 18 height 9
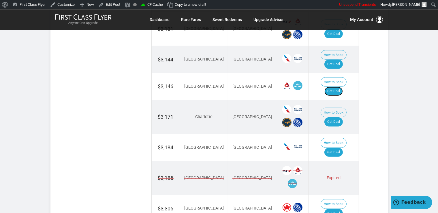
scroll to position [669, 0]
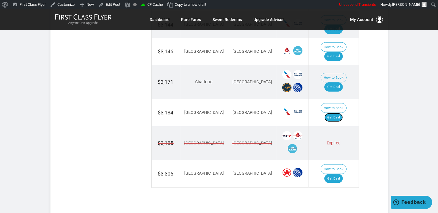
click at [343, 113] on link "Get Deal" at bounding box center [333, 117] width 18 height 9
click at [338, 174] on link "Get Deal" at bounding box center [333, 178] width 18 height 9
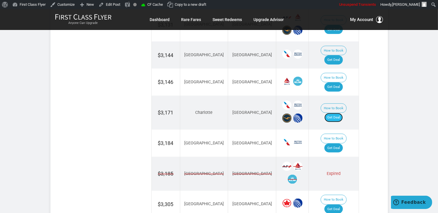
click at [339, 113] on link "Get Deal" at bounding box center [333, 117] width 18 height 9
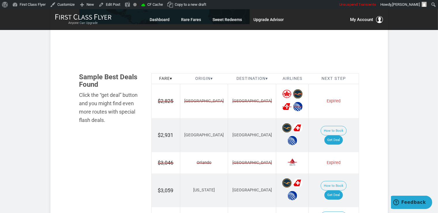
click at [369, 112] on section "Flash Deal Summary Sample Savings : [GEOGRAPHIC_DATA] to [GEOGRAPHIC_DATA] goes…" at bounding box center [218, 208] width 337 height 807
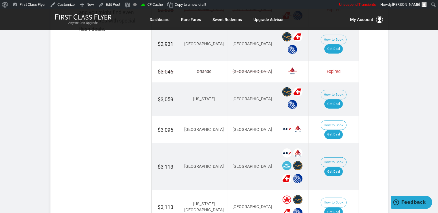
click at [367, 73] on div "Flash Deal Summary Sample Savings : [GEOGRAPHIC_DATA] to [GEOGRAPHIC_DATA] goes…" at bounding box center [219, 127] width 300 height 790
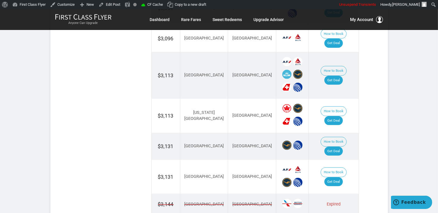
click at [370, 105] on section "Flash Deal Summary Sample Savings : [GEOGRAPHIC_DATA] to [GEOGRAPHIC_DATA] goes…" at bounding box center [218, 26] width 337 height 807
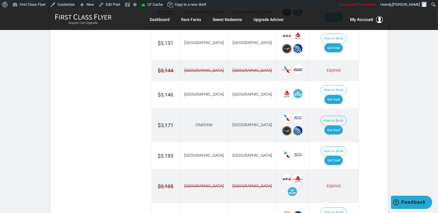
scroll to position [639, 0]
